Goal: Information Seeking & Learning: Learn about a topic

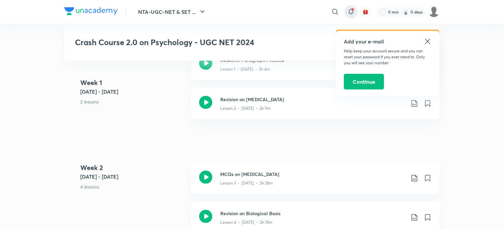
click at [351, 9] on span at bounding box center [352, 9] width 3 height 3
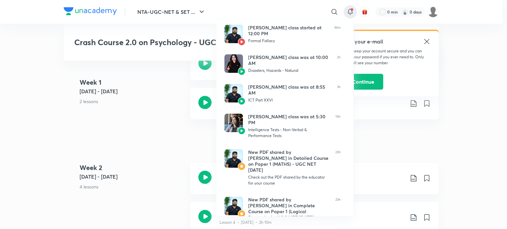
click at [477, 46] on div at bounding box center [253, 114] width 507 height 229
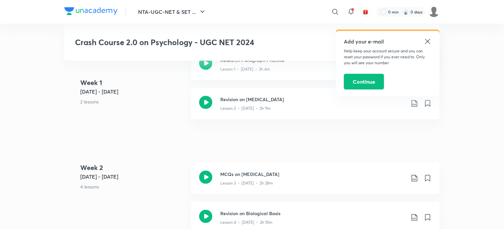
click at [432, 42] on div "Add your e-mail Help keep your account secure and you can reset your password i…" at bounding box center [388, 63] width 104 height 65
click at [427, 40] on icon at bounding box center [428, 42] width 8 height 8
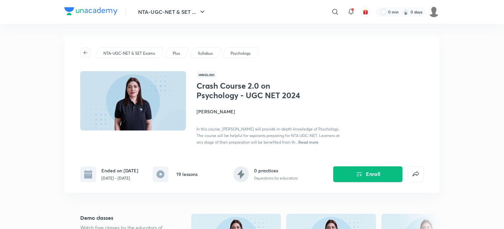
click at [87, 54] on icon "button" at bounding box center [85, 52] width 5 height 5
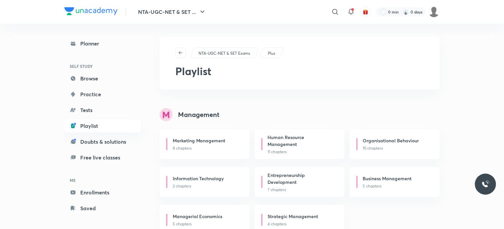
scroll to position [1809, 0]
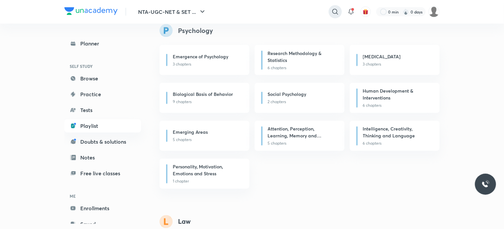
click at [333, 8] on icon at bounding box center [335, 12] width 8 height 8
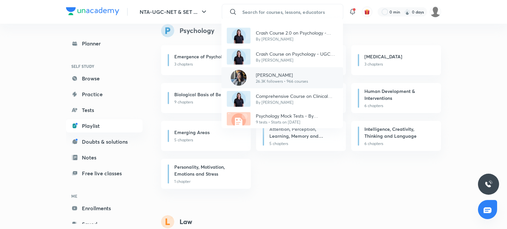
click at [255, 72] on div "[DEMOGRAPHIC_DATA][PERSON_NAME] 26.3K followers • 966 courses" at bounding box center [279, 78] width 57 height 13
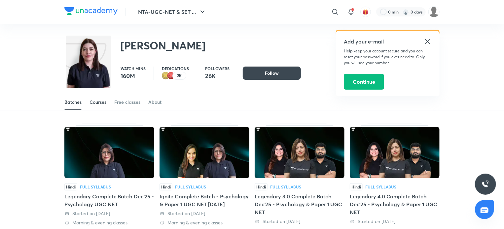
click at [100, 104] on div "Courses" at bounding box center [97, 102] width 17 height 7
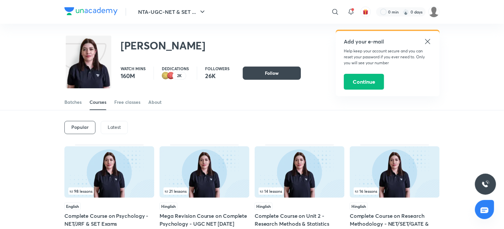
click at [116, 125] on p "Latest" at bounding box center [114, 127] width 13 height 5
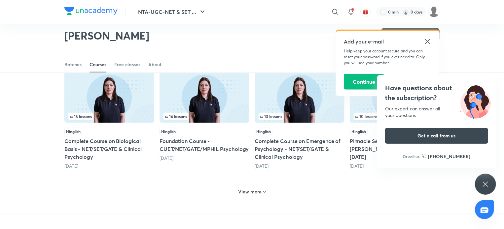
scroll to position [281, 0]
click at [255, 192] on h6 "View more" at bounding box center [249, 192] width 23 height 7
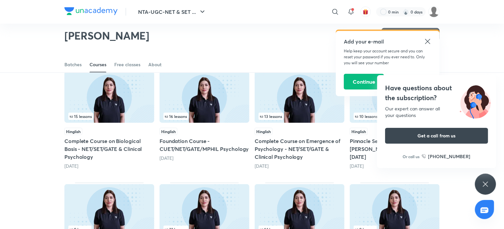
click at [491, 79] on div "Have questions about the subscription? Our expert can answer all your questions…" at bounding box center [436, 121] width 119 height 93
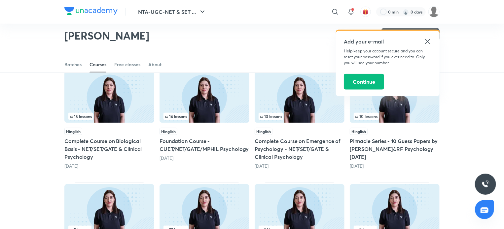
click at [425, 39] on icon at bounding box center [427, 41] width 5 height 5
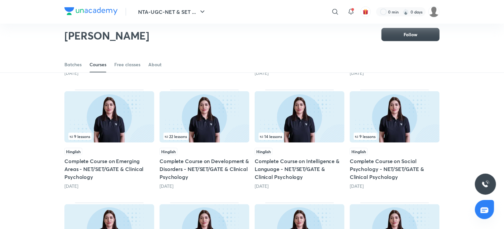
scroll to position [373, 0]
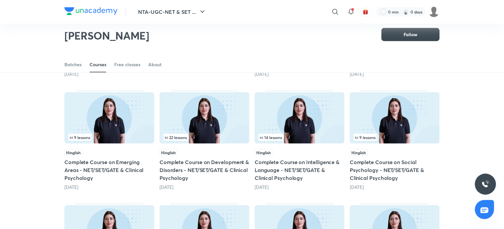
click at [400, 124] on img at bounding box center [395, 118] width 90 height 52
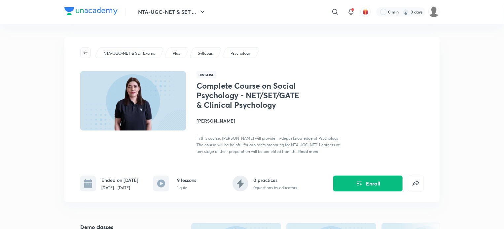
click at [88, 52] on icon "button" at bounding box center [85, 52] width 5 height 5
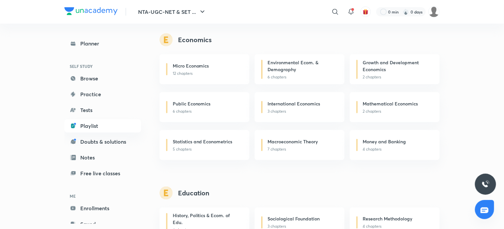
scroll to position [1809, 0]
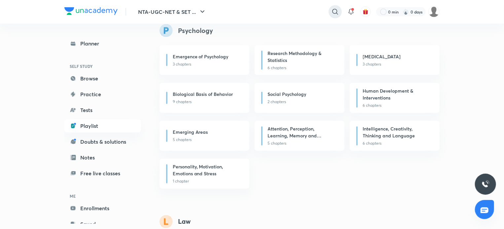
click at [331, 11] on icon at bounding box center [335, 12] width 8 height 8
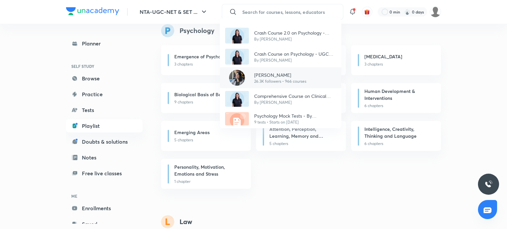
click at [261, 82] on p "26.3K followers • 966 courses" at bounding box center [280, 82] width 52 height 6
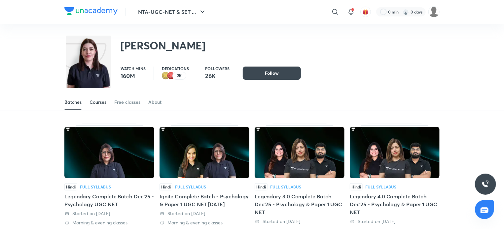
click at [100, 99] on div "Courses" at bounding box center [97, 102] width 17 height 7
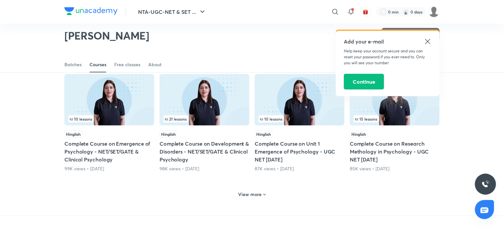
scroll to position [280, 0]
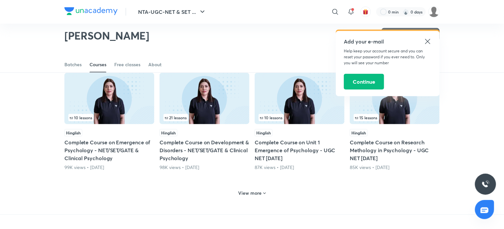
click at [180, 163] on div "Hinglish Complete Course on Development & Disorders - NET/SET/GATE & Clinical P…" at bounding box center [204, 150] width 90 height 42
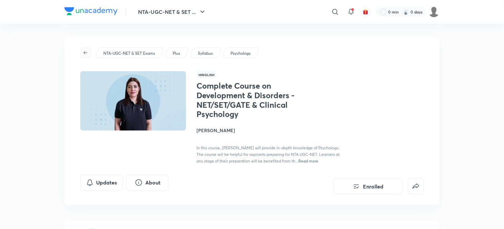
click at [85, 51] on icon "button" at bounding box center [85, 52] width 5 height 5
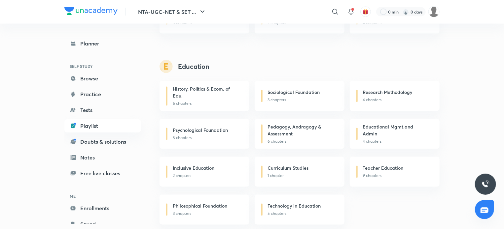
scroll to position [1809, 0]
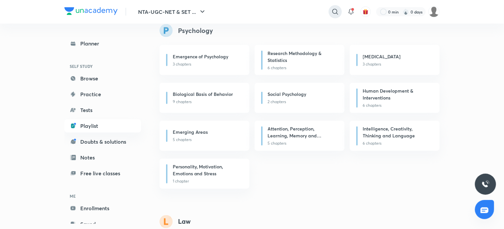
click at [339, 14] on icon at bounding box center [335, 12] width 8 height 8
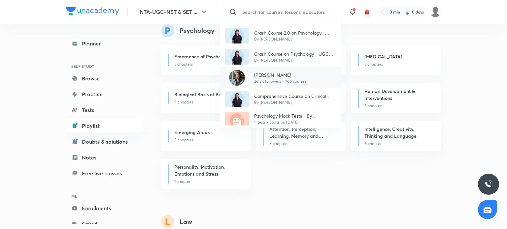
click at [269, 73] on p "[PERSON_NAME]" at bounding box center [280, 75] width 52 height 7
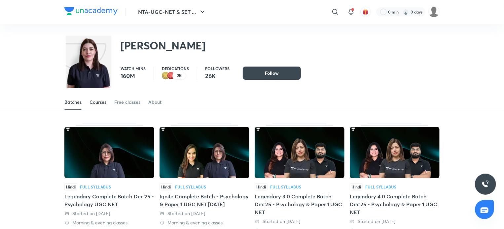
click at [96, 103] on div "Courses" at bounding box center [97, 102] width 17 height 7
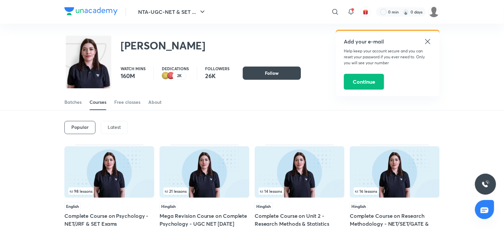
click at [108, 122] on div "Latest" at bounding box center [114, 127] width 27 height 13
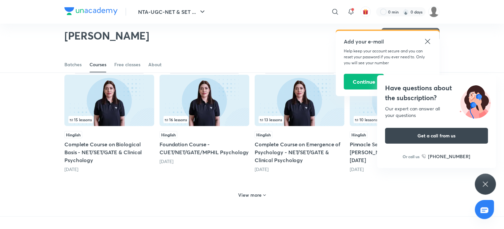
scroll to position [315, 0]
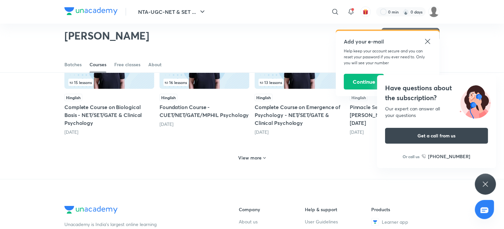
click at [255, 156] on h6 "View more" at bounding box center [249, 158] width 23 height 7
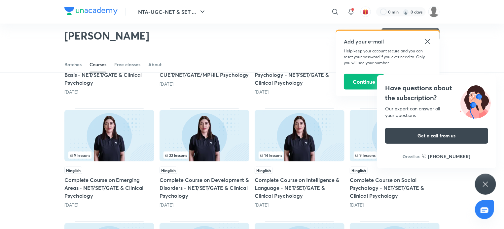
scroll to position [356, 0]
click at [212, 152] on div "22 lessons" at bounding box center [204, 155] width 82 height 7
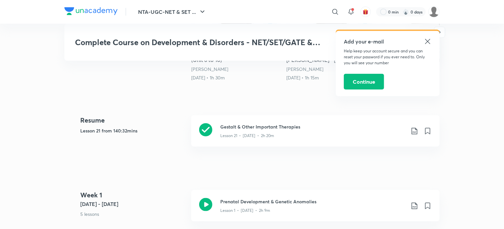
scroll to position [379, 0]
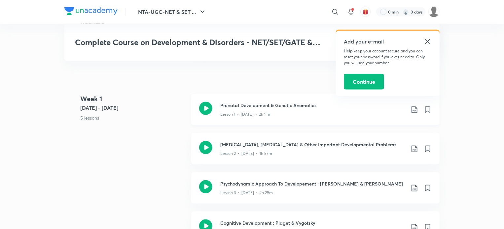
click at [203, 108] on icon at bounding box center [205, 108] width 13 height 13
